Goal: Task Accomplishment & Management: Use online tool/utility

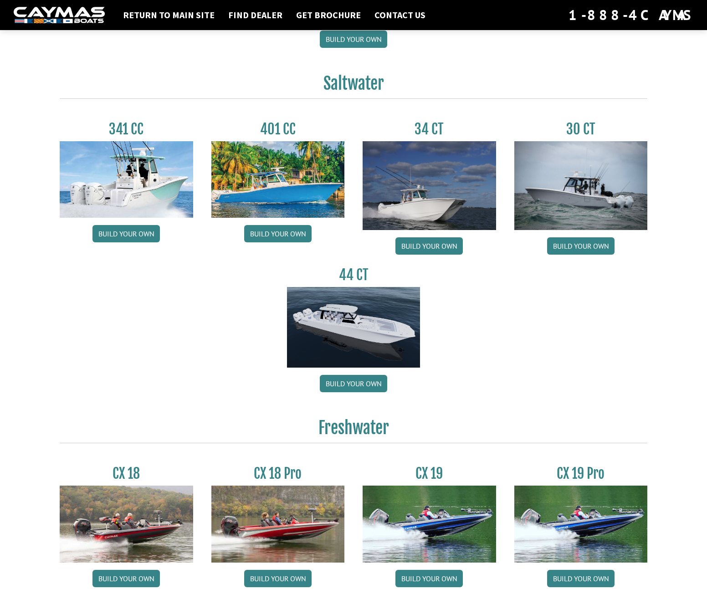
scroll to position [365, 0]
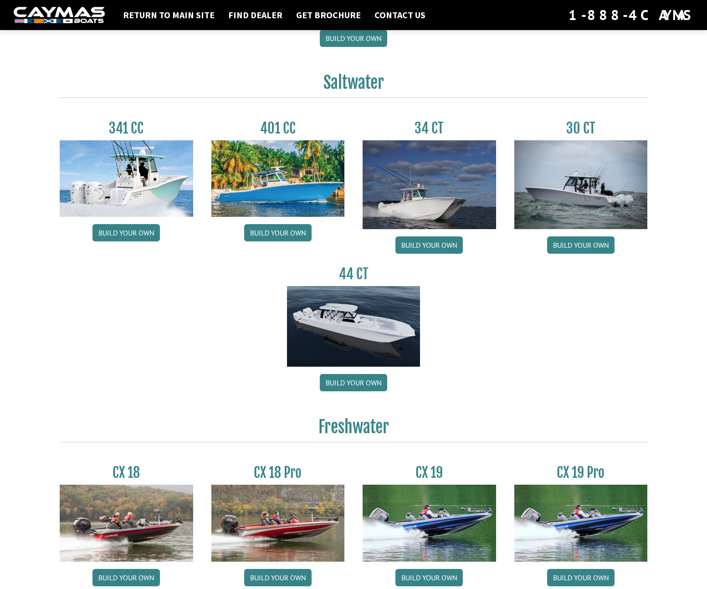
click at [355, 268] on h3 "44 CT" at bounding box center [354, 274] width 134 height 17
click at [355, 315] on img at bounding box center [354, 326] width 134 height 81
click at [356, 384] on link "Build your own" at bounding box center [353, 382] width 67 height 17
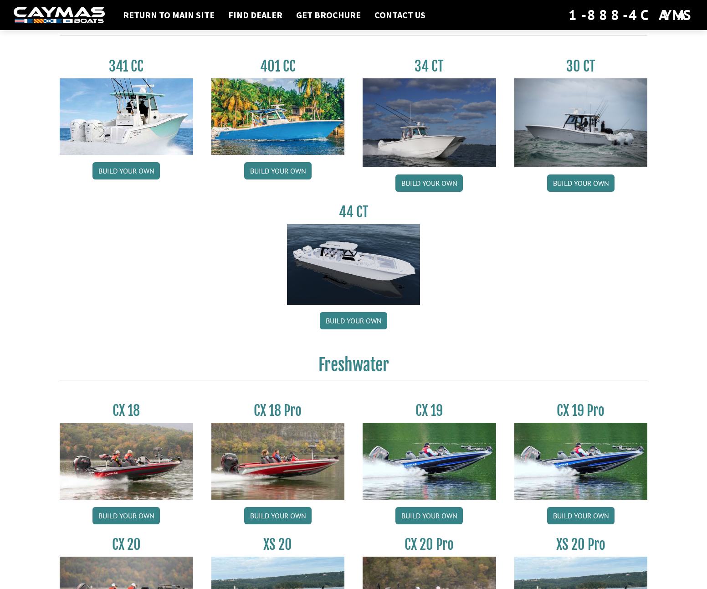
scroll to position [410, 0]
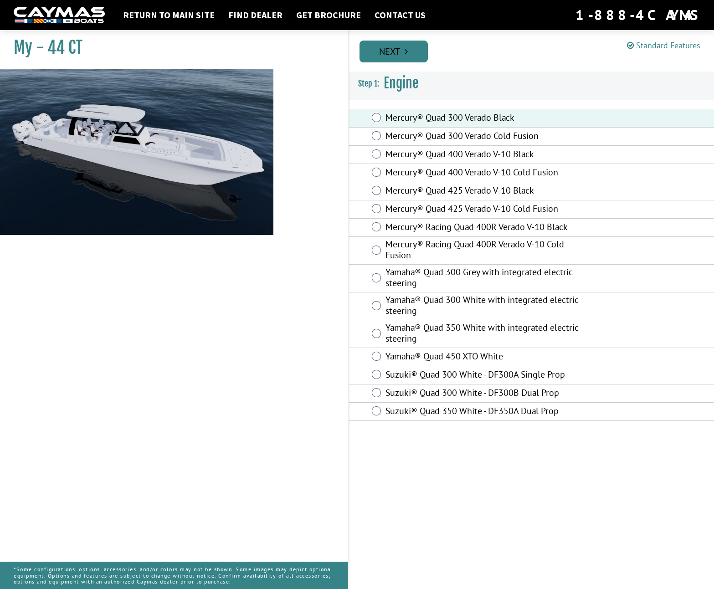
click at [396, 48] on link "Next" at bounding box center [394, 52] width 68 height 22
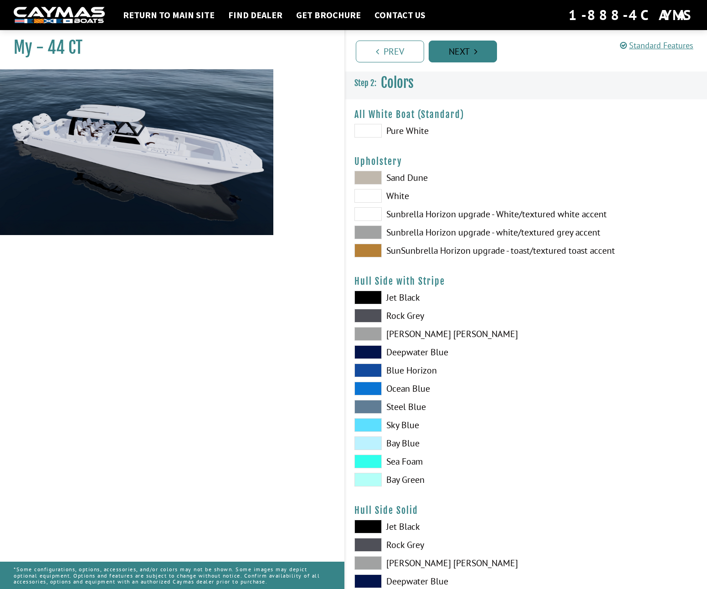
click at [438, 49] on link "Next" at bounding box center [463, 52] width 68 height 22
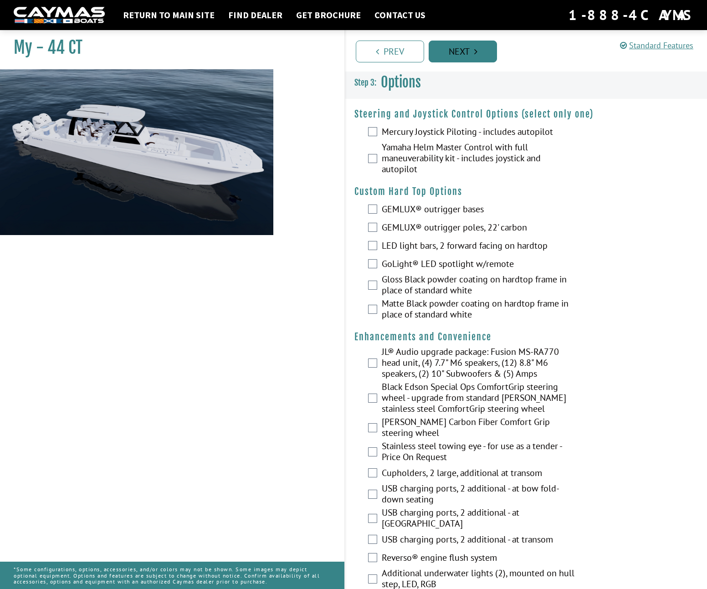
click at [449, 50] on link "Next" at bounding box center [463, 52] width 68 height 22
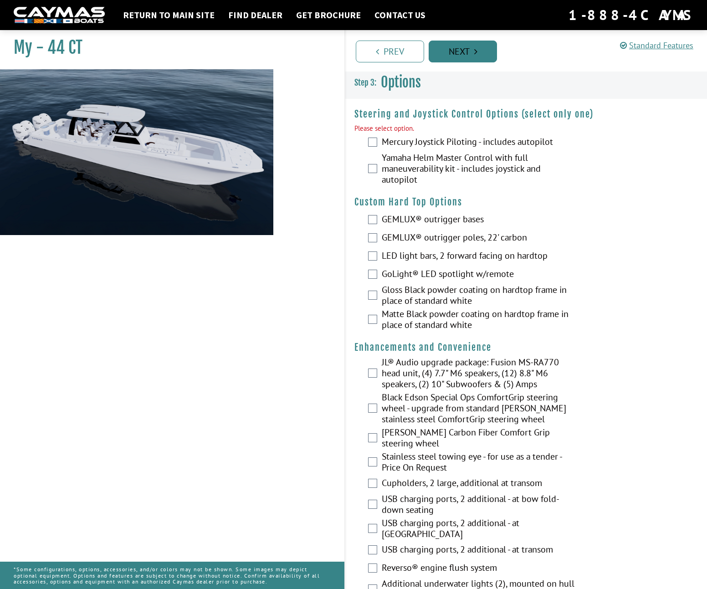
click at [448, 50] on link "Next" at bounding box center [463, 52] width 68 height 22
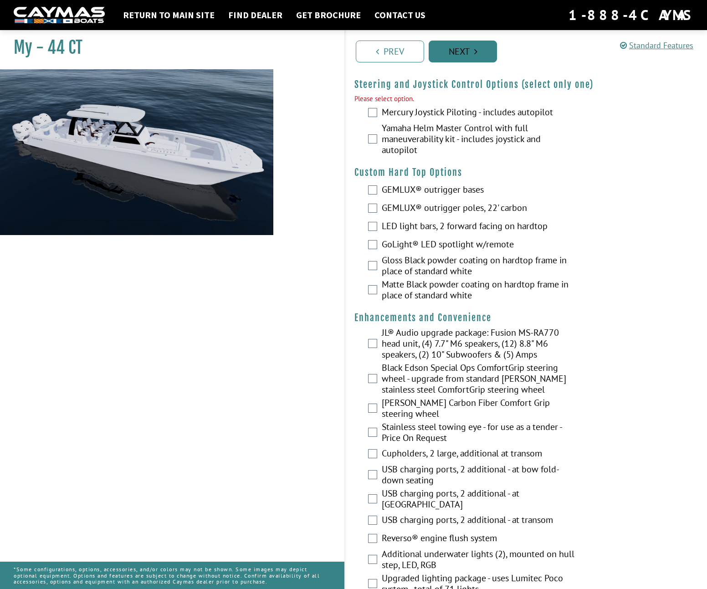
scroll to position [32, 0]
